Goal: Task Accomplishment & Management: Manage account settings

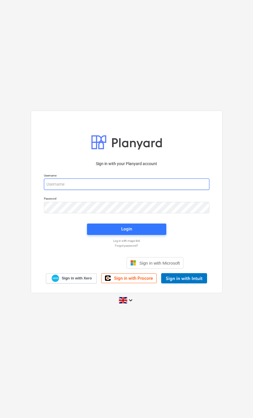
click at [182, 179] on input "email" at bounding box center [126, 184] width 165 height 11
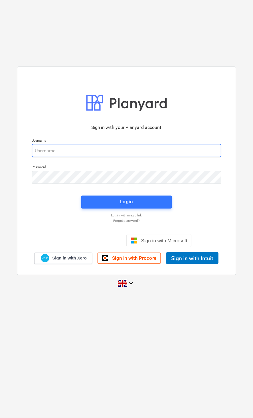
type input "[EMAIL_ADDRESS][DOMAIN_NAME]"
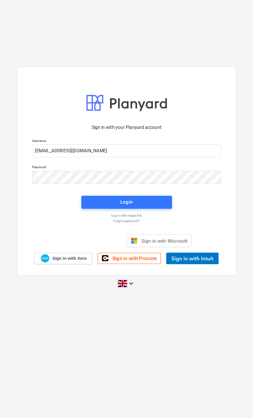
click at [143, 224] on button "Login" at bounding box center [126, 229] width 79 height 11
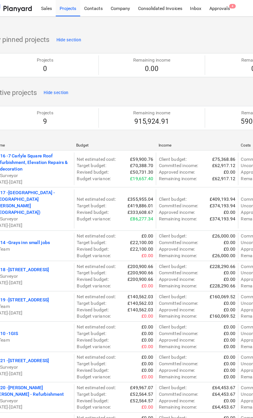
click at [196, 10] on div "Approvals 4" at bounding box center [208, 7] width 25 height 15
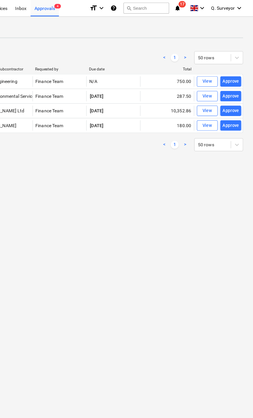
scroll to position [0, 137]
click at [226, 72] on div "Approve" at bounding box center [233, 71] width 15 height 7
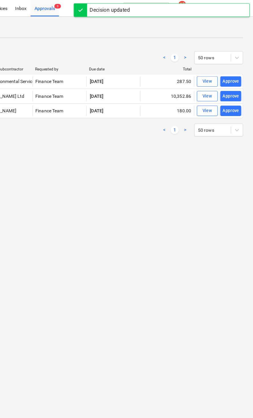
click at [226, 71] on div "Approve" at bounding box center [233, 71] width 15 height 7
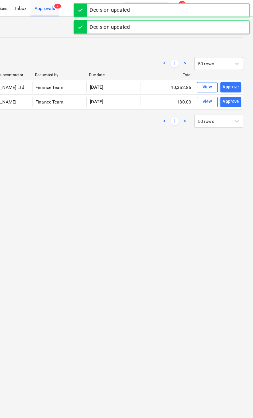
click at [226, 76] on div "Approve" at bounding box center [233, 76] width 15 height 7
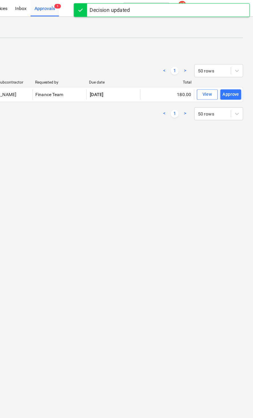
click at [226, 84] on div "Approve" at bounding box center [233, 83] width 15 height 7
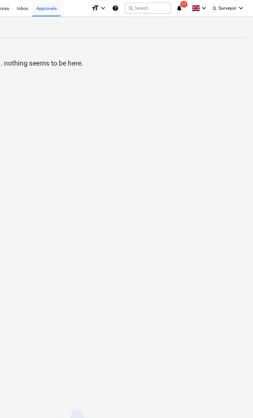
click at [184, 9] on span "notifications 17" at bounding box center [187, 7] width 7 height 7
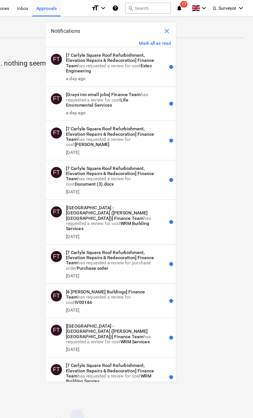
click at [152, 36] on button "Mark all as read" at bounding box center [166, 37] width 28 height 5
